Goal: Task Accomplishment & Management: Manage account settings

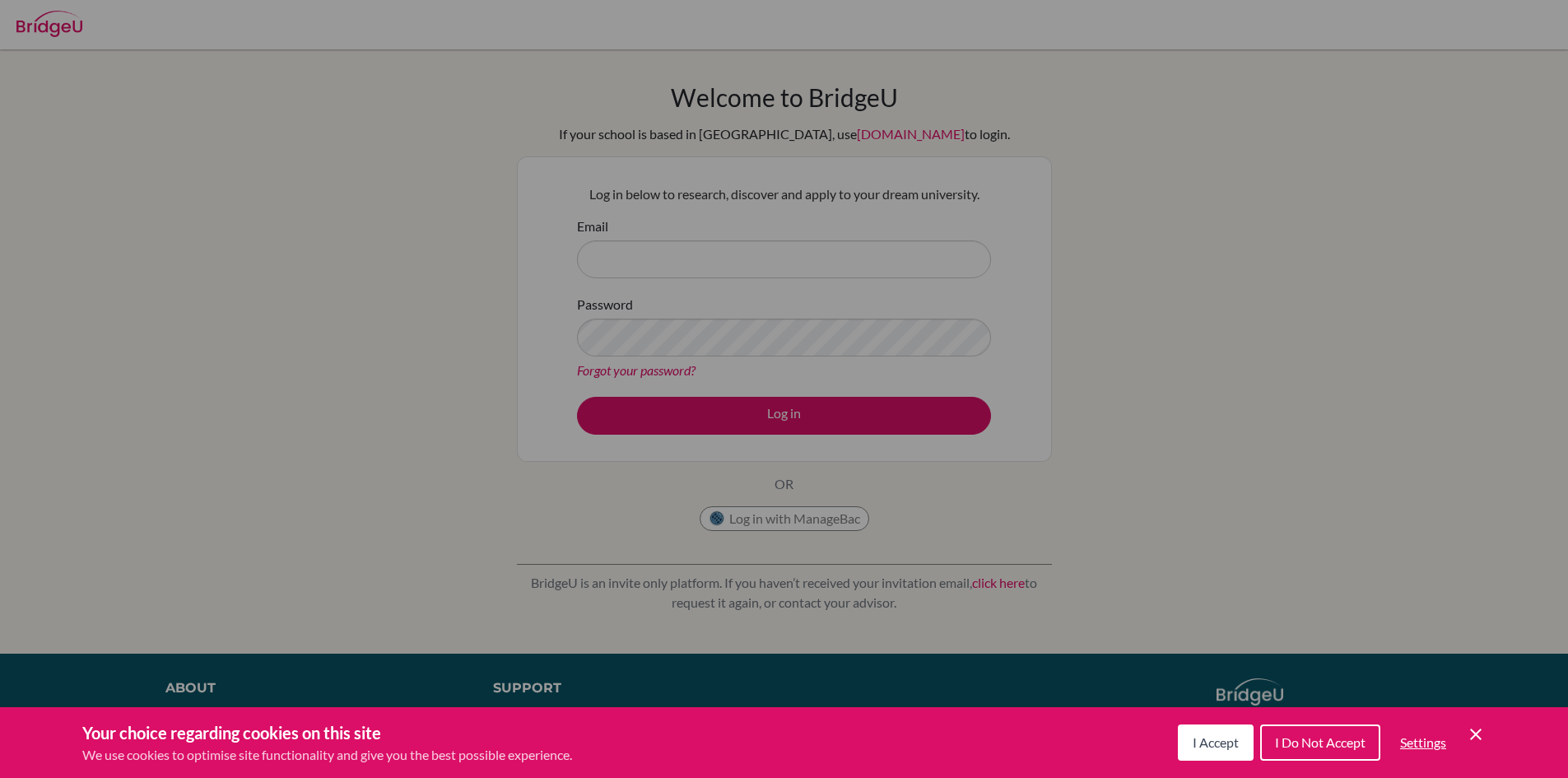
click at [1480, 737] on icon "Save and close" at bounding box center [1475, 733] width 11 height 11
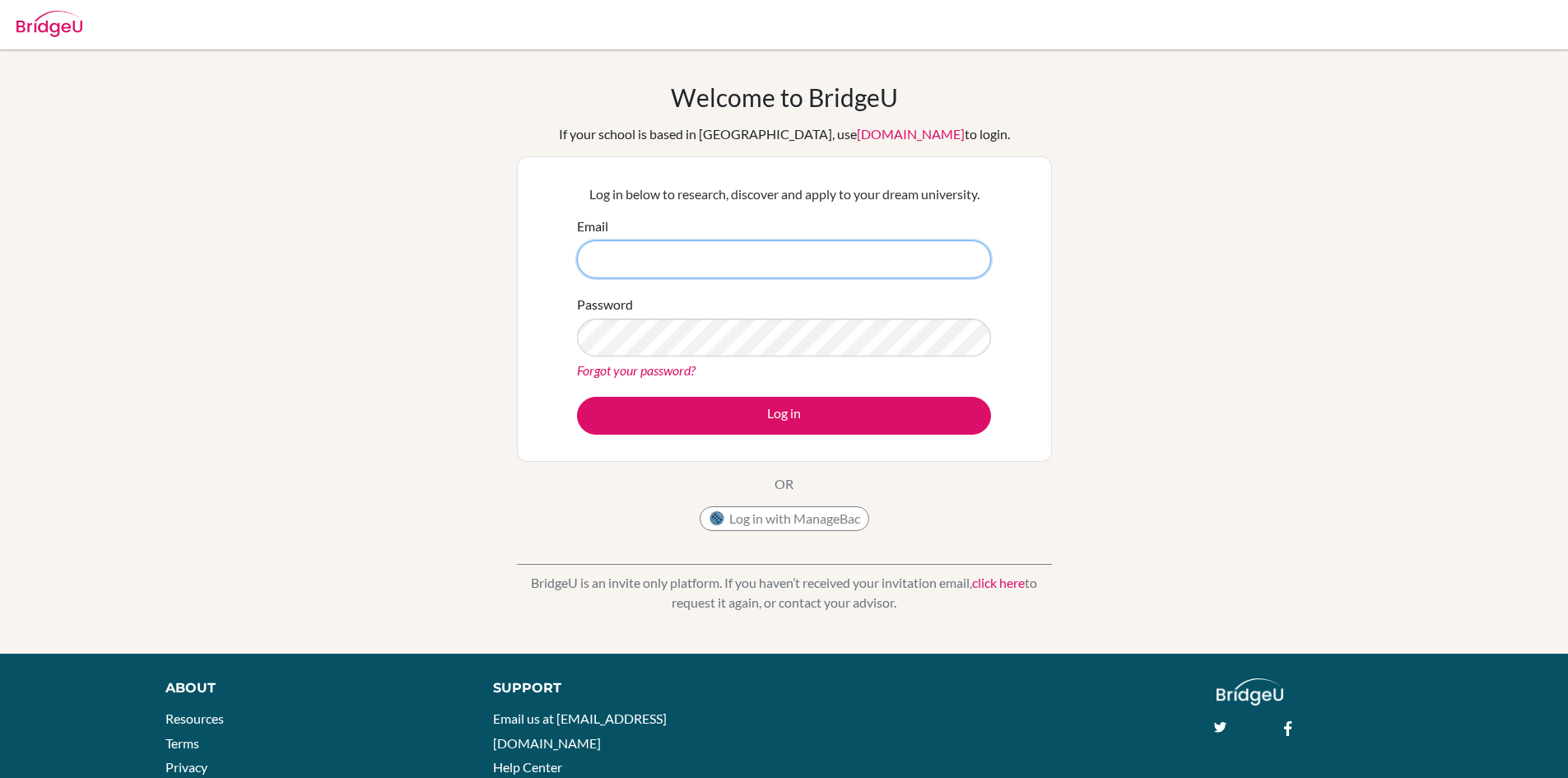
click at [681, 252] on input "Email" at bounding box center [784, 260] width 414 height 38
click at [713, 254] on input "mannat" at bounding box center [784, 260] width 414 height 38
type input "[EMAIL_ADDRESS][DOMAIN_NAME]"
click at [661, 368] on link "Forgot your password?" at bounding box center [637, 370] width 118 height 15
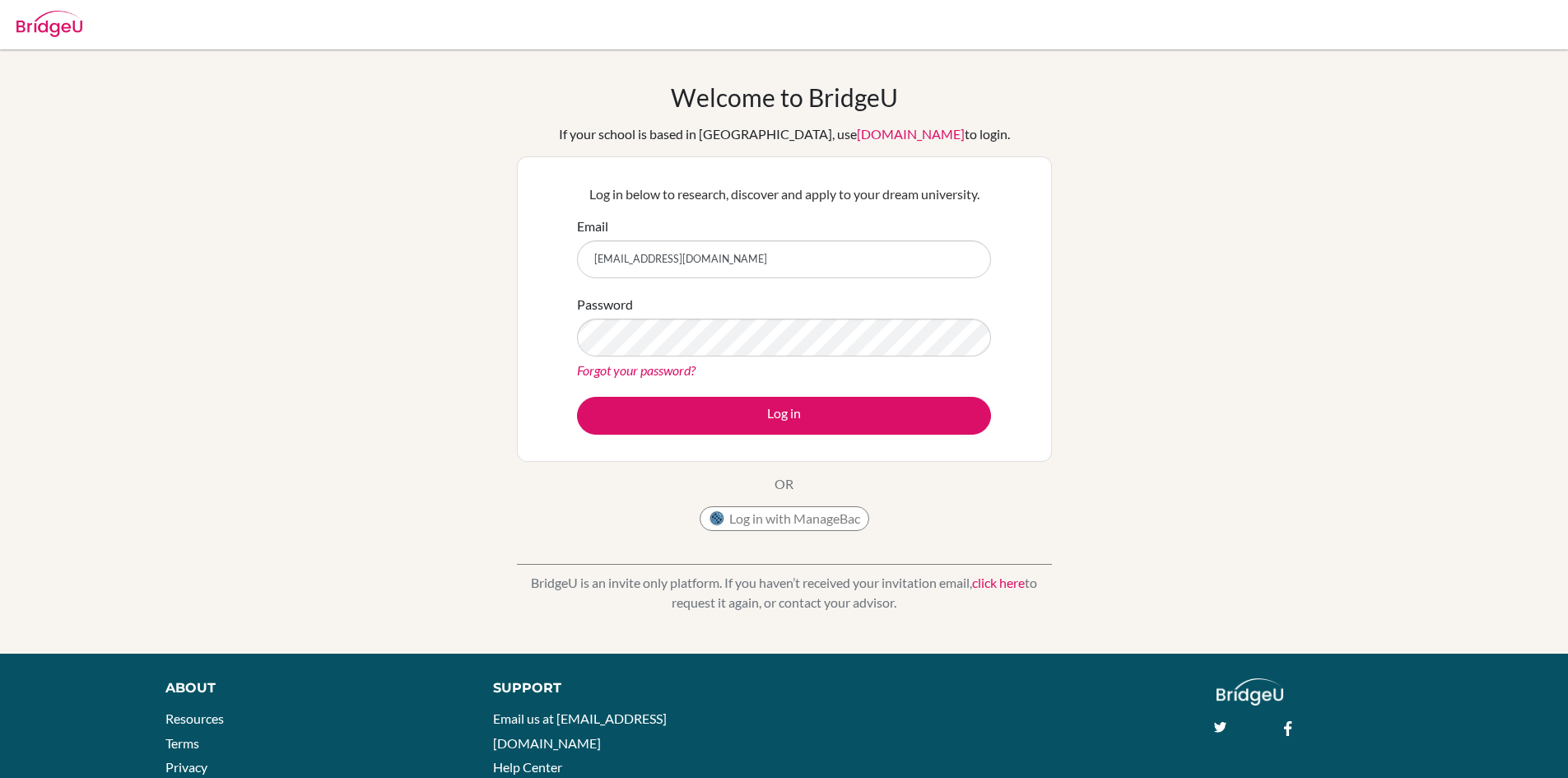
type input "mannat6589@vivekhighschool.onmicrosoft.com"
click at [578, 397] on button "Log in" at bounding box center [784, 416] width 414 height 38
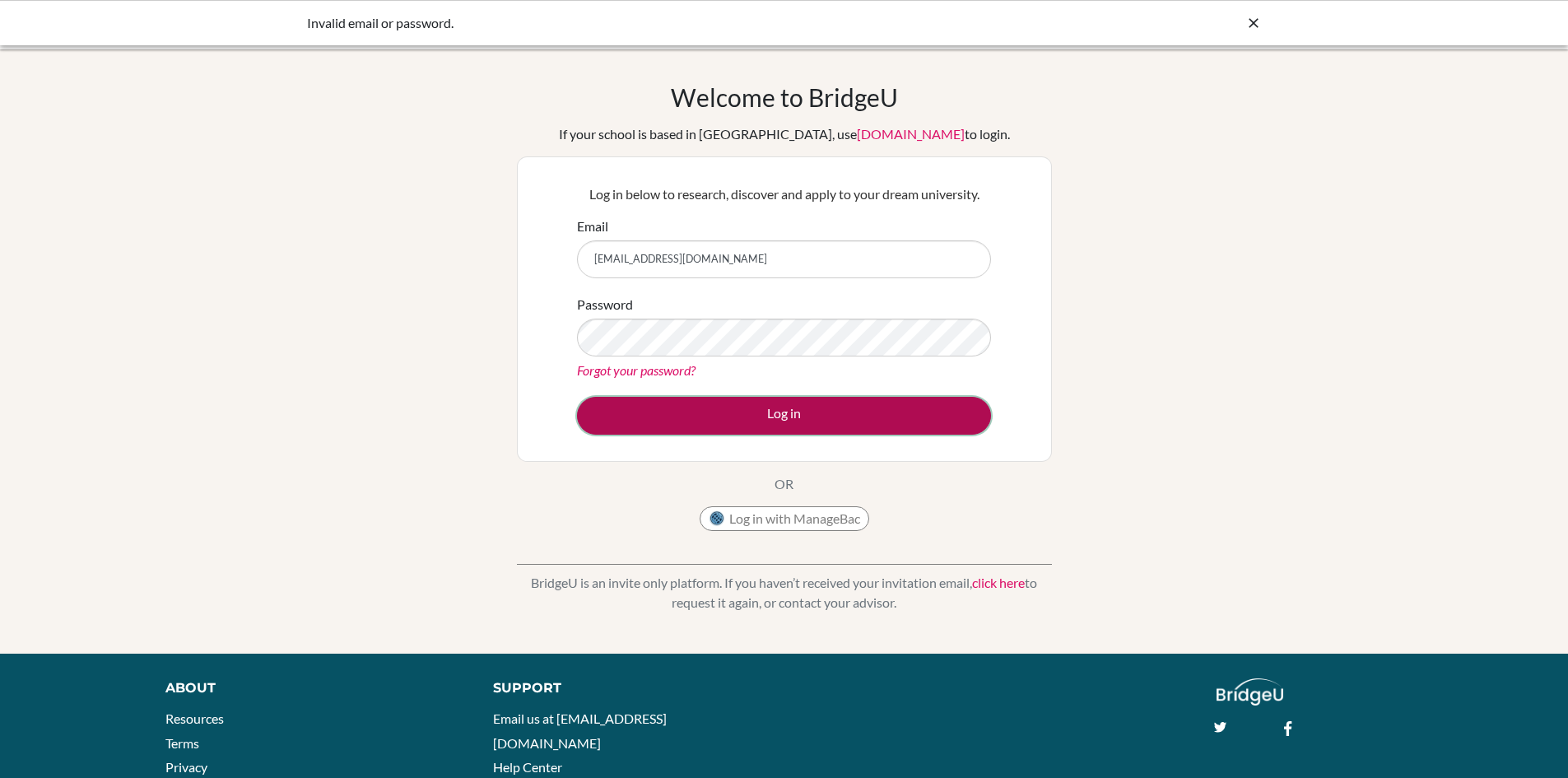
click at [728, 417] on button "Log in" at bounding box center [784, 416] width 414 height 38
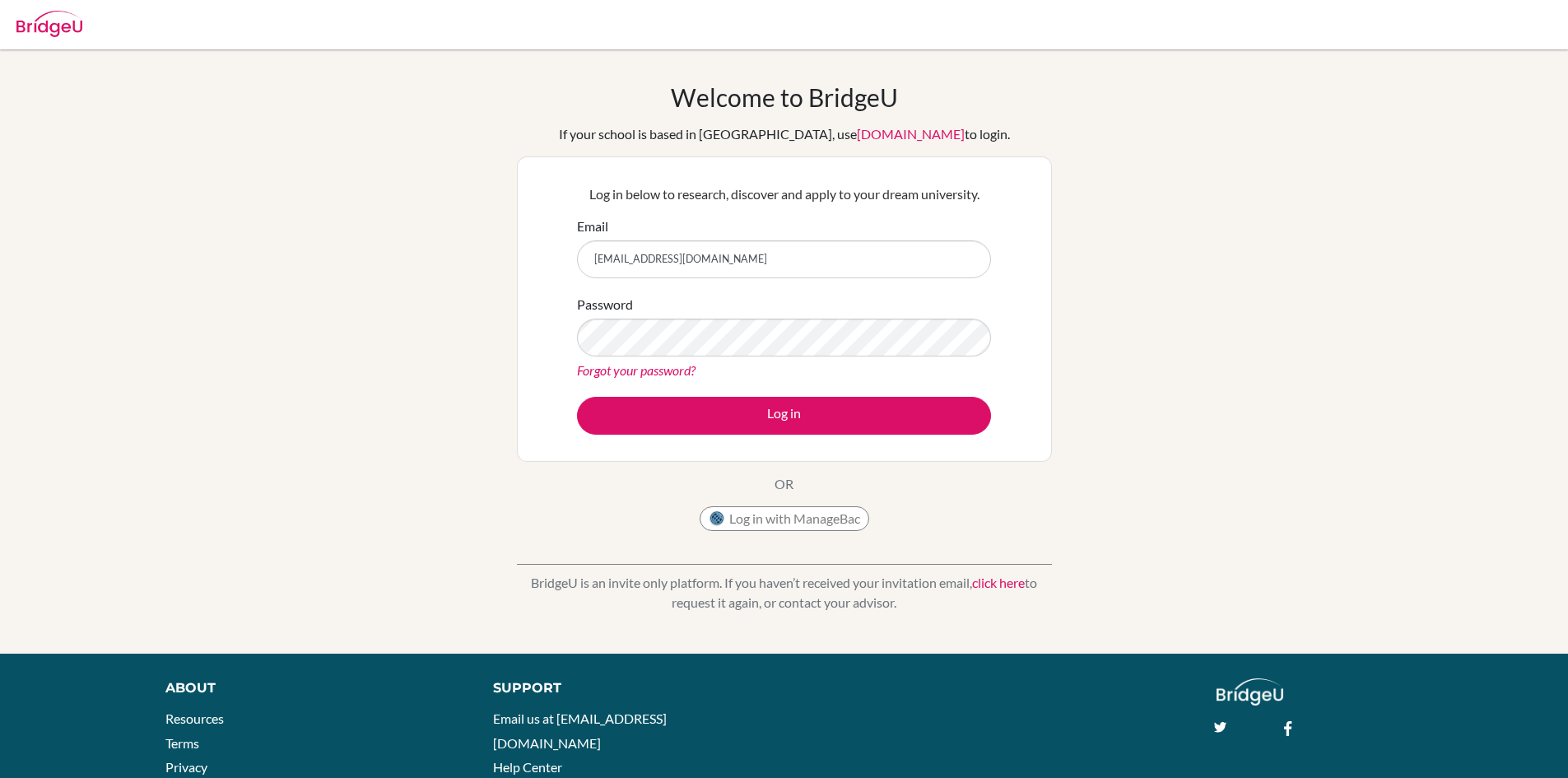
type input "[EMAIL_ADDRESS][DOMAIN_NAME]"
click at [578, 397] on button "Log in" at bounding box center [784, 416] width 414 height 38
click at [664, 369] on link "Forgot your password?" at bounding box center [637, 370] width 118 height 15
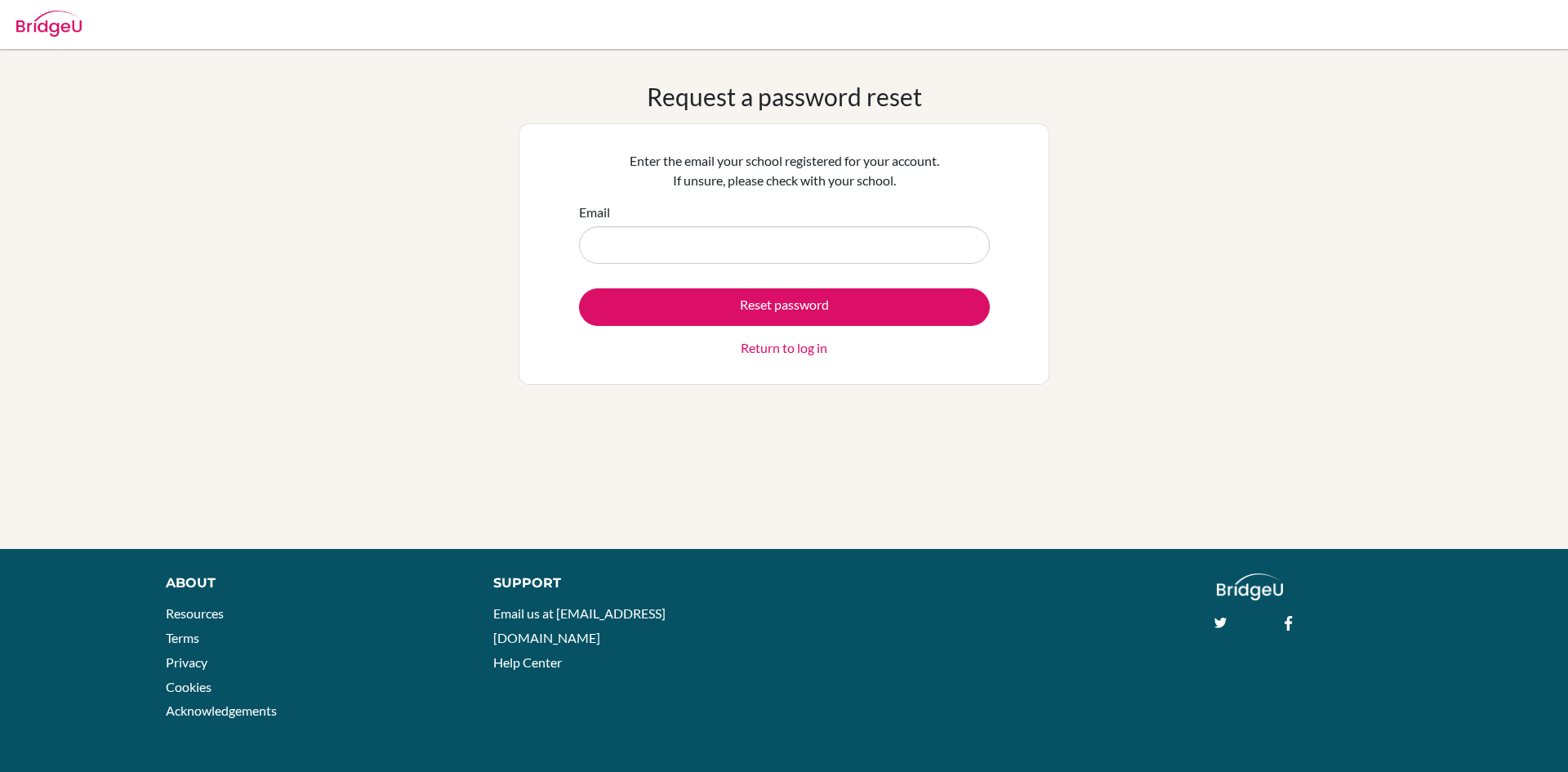
click at [649, 236] on input "Email" at bounding box center [784, 245] width 410 height 37
type input "mannat6589@vivekhighschool.onmicrosoft.com"
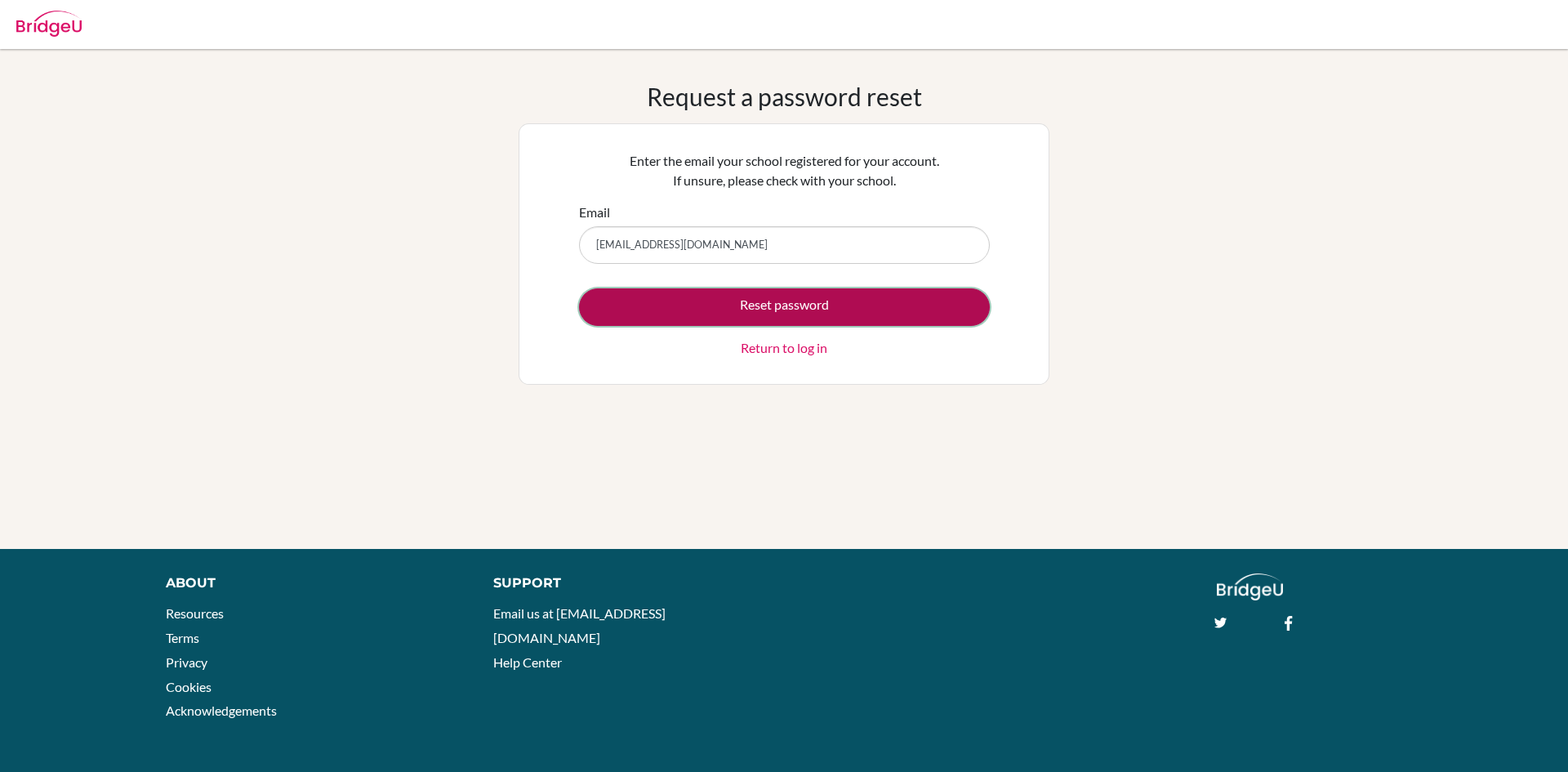
click at [770, 305] on button "Reset password" at bounding box center [784, 307] width 410 height 37
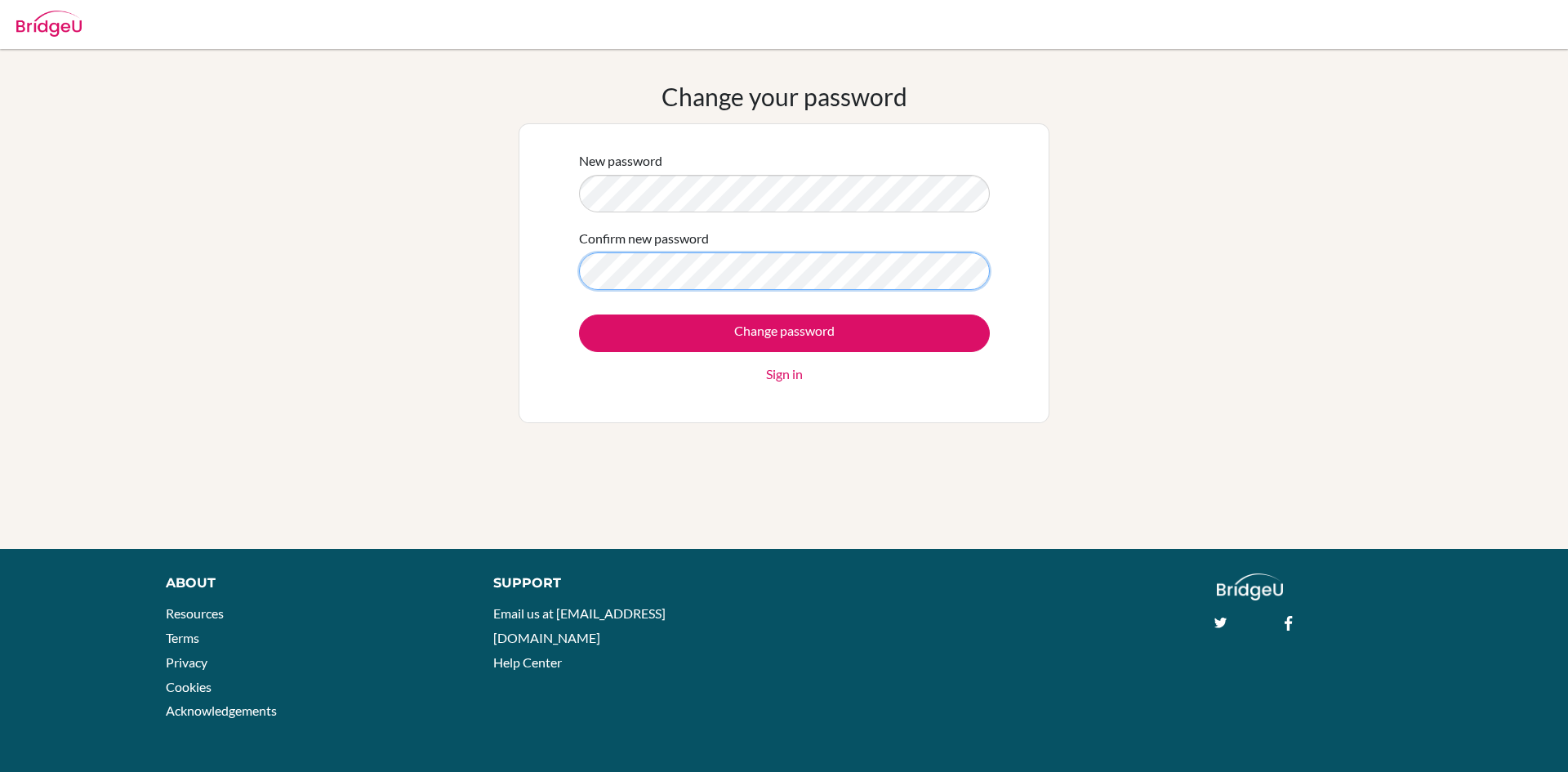
click at [579, 315] on input "Change password" at bounding box center [784, 333] width 410 height 37
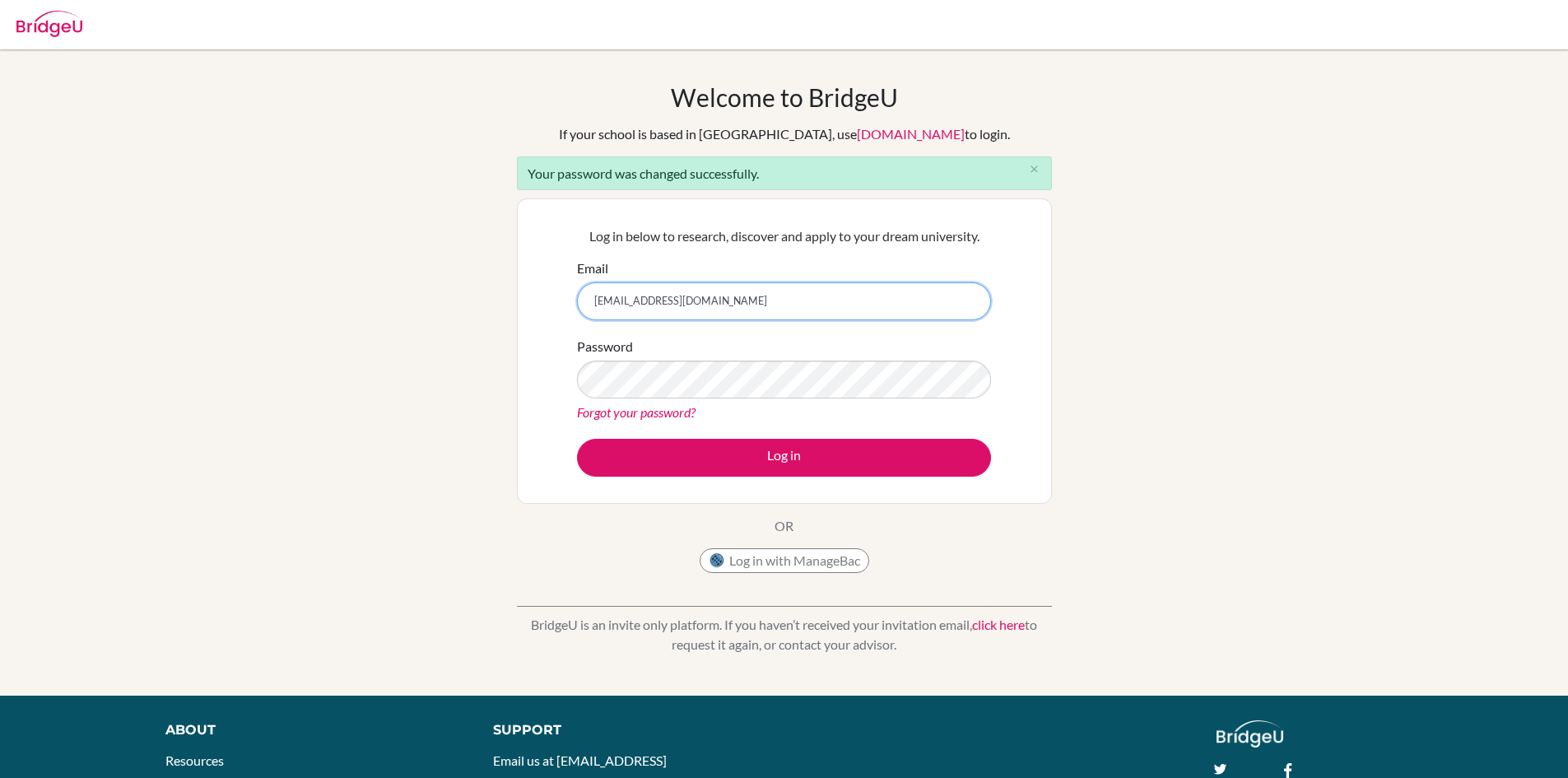
type input "[EMAIL_ADDRESS][DOMAIN_NAME]"
click at [578, 439] on button "Log in" at bounding box center [784, 458] width 414 height 38
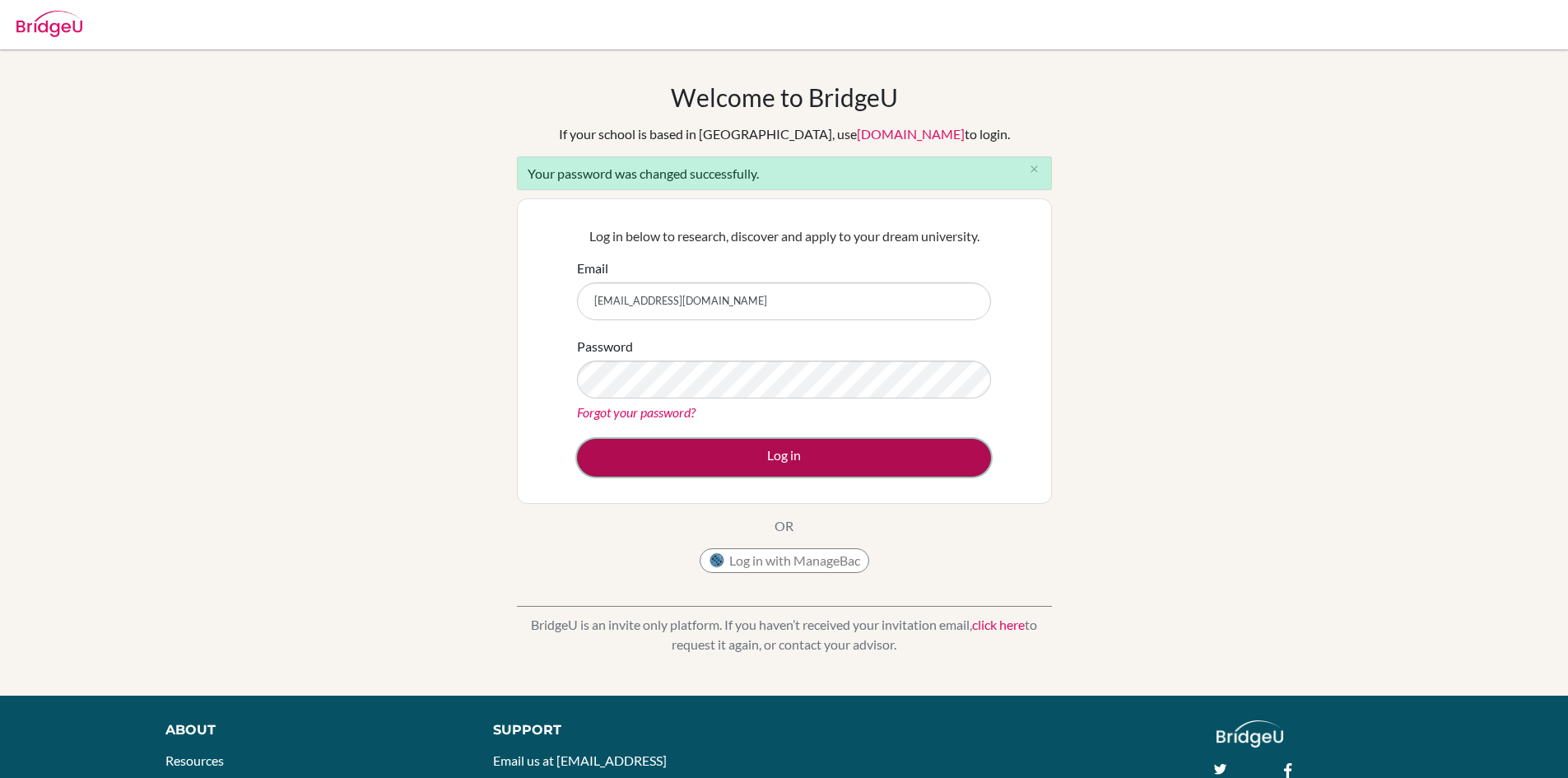
click at [810, 473] on button "Log in" at bounding box center [784, 458] width 414 height 38
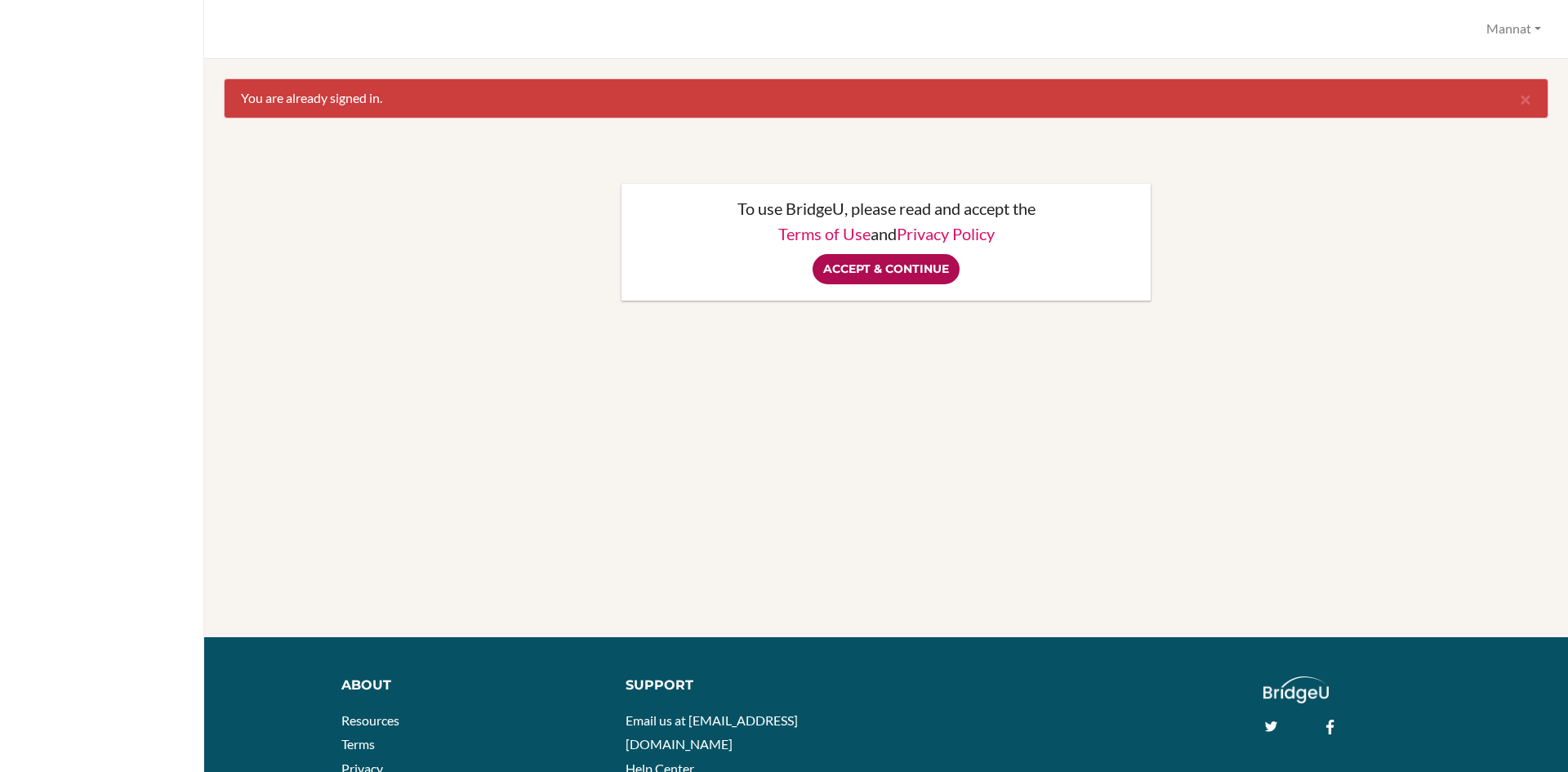
click at [855, 267] on input "Accept & Continue" at bounding box center [886, 270] width 147 height 31
